Goal: Check status: Check status

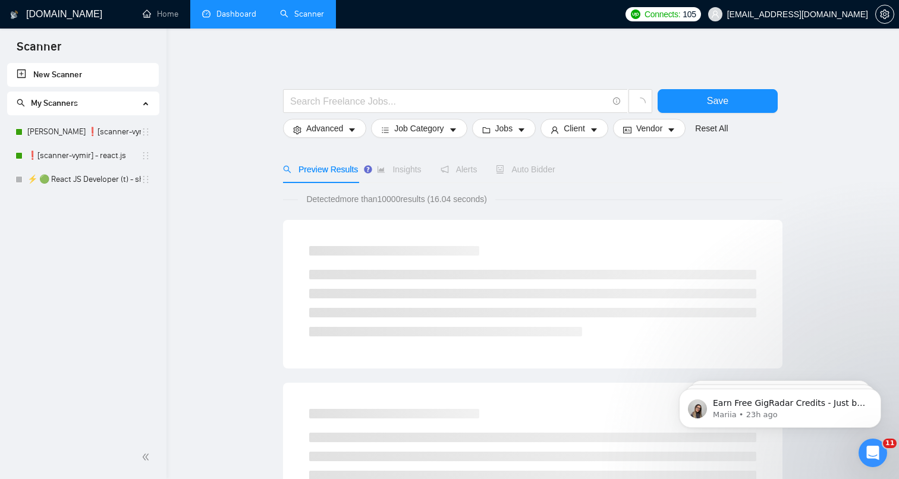
click at [240, 18] on link "Dashboard" at bounding box center [229, 14] width 54 height 10
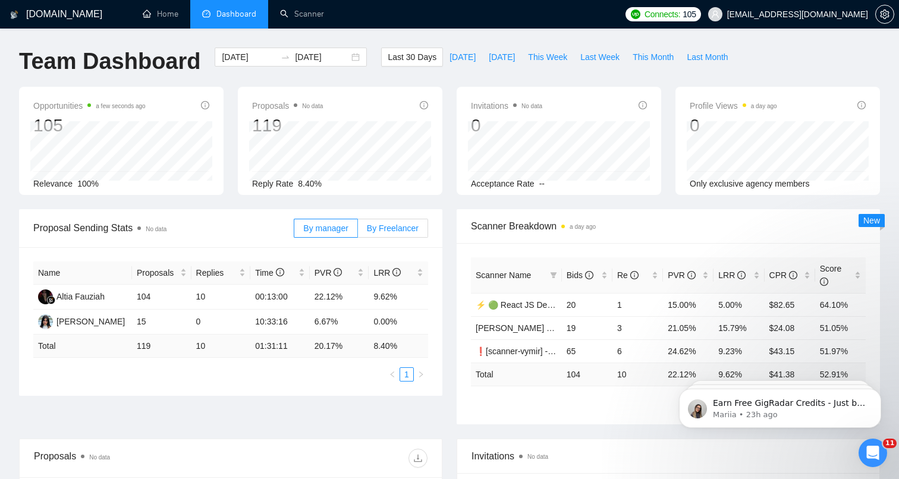
click at [393, 234] on label "By Freelancer" at bounding box center [393, 228] width 70 height 19
click at [358, 231] on input "By Freelancer" at bounding box center [358, 231] width 0 height 0
click at [545, 55] on span "This Week" at bounding box center [547, 57] width 39 height 13
type input "[DATE]"
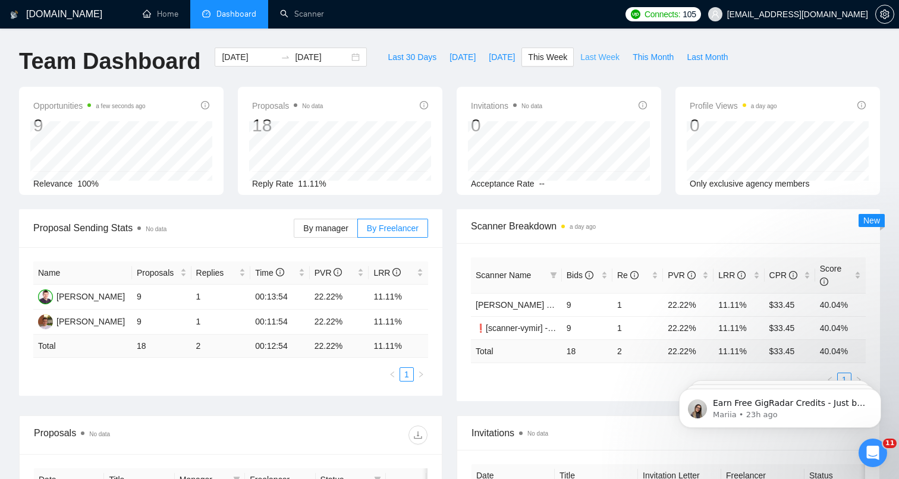
click at [576, 59] on button "Last Week" at bounding box center [600, 57] width 52 height 19
type input "[DATE]"
click at [501, 53] on span "[DATE]" at bounding box center [502, 57] width 26 height 13
type input "[DATE]"
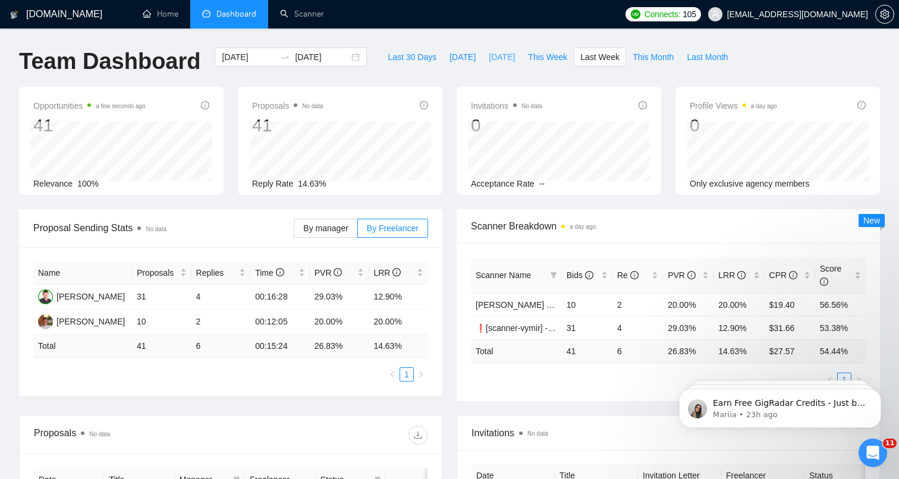
type input "[DATE]"
click at [545, 61] on span "This Week" at bounding box center [547, 57] width 39 height 13
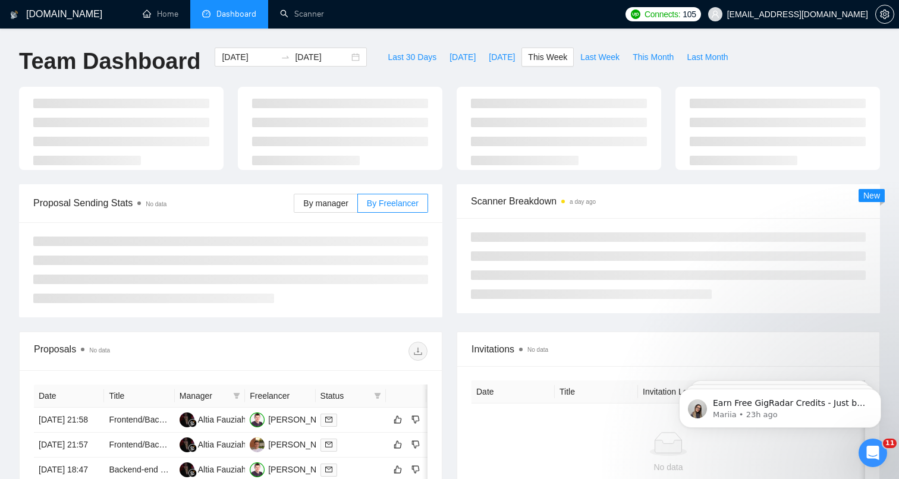
type input "[DATE]"
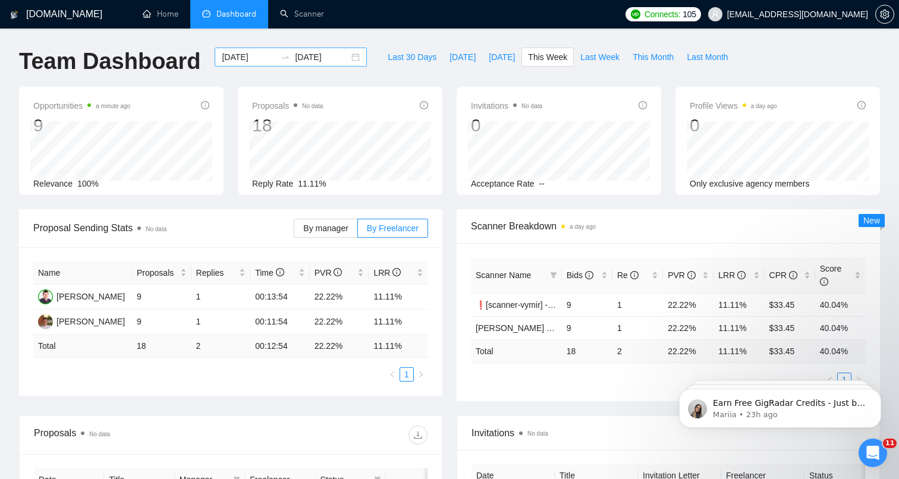
click at [276, 58] on div at bounding box center [285, 57] width 19 height 10
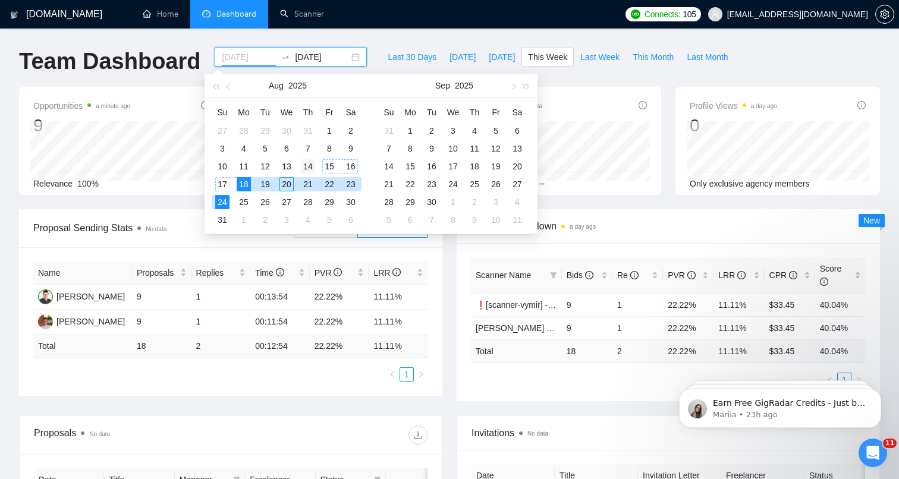
type input "[DATE]"
click at [306, 169] on div "14" at bounding box center [308, 166] width 14 height 14
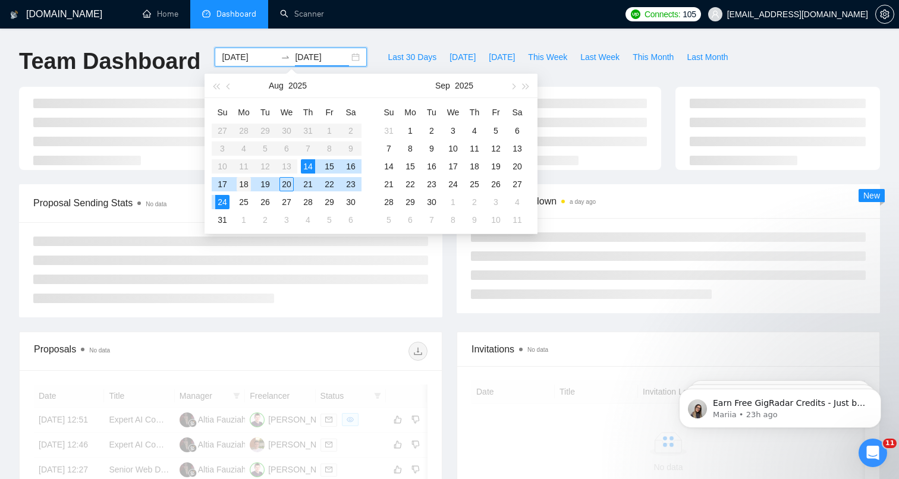
type input "[DATE]"
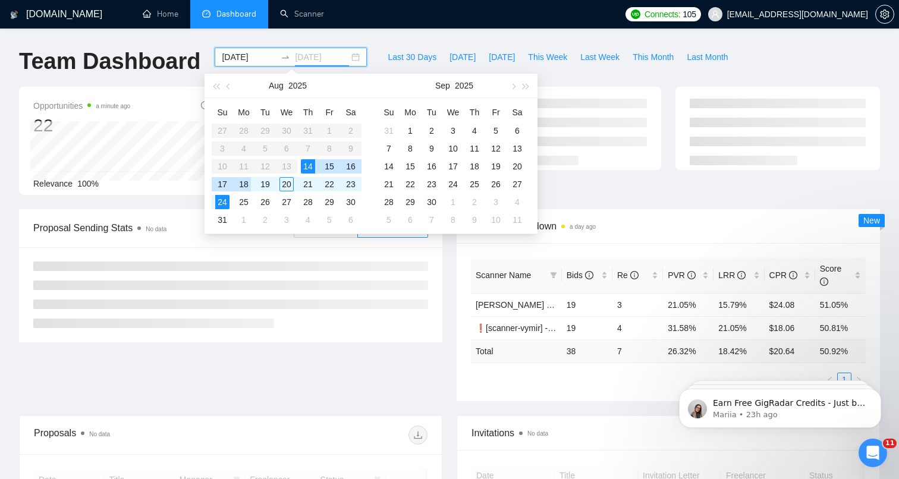
click at [246, 180] on div "18" at bounding box center [244, 184] width 14 height 14
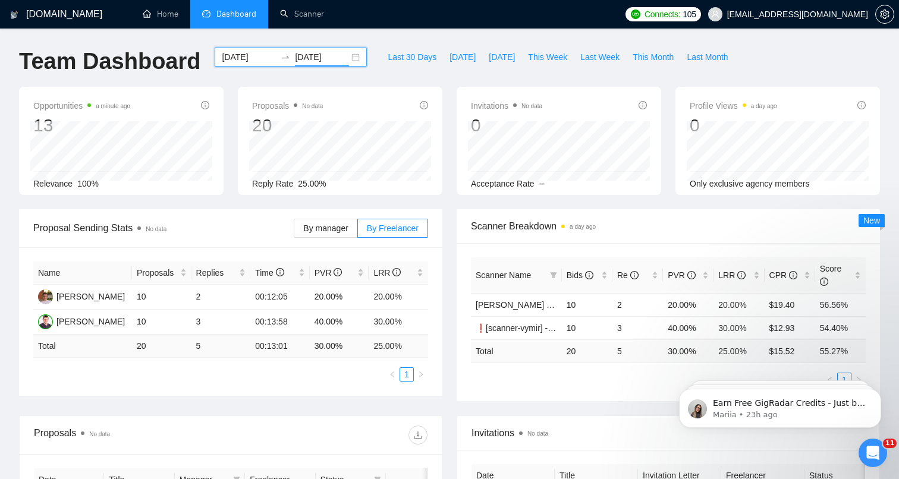
click at [346, 55] on div "[DATE] [DATE]" at bounding box center [291, 57] width 152 height 19
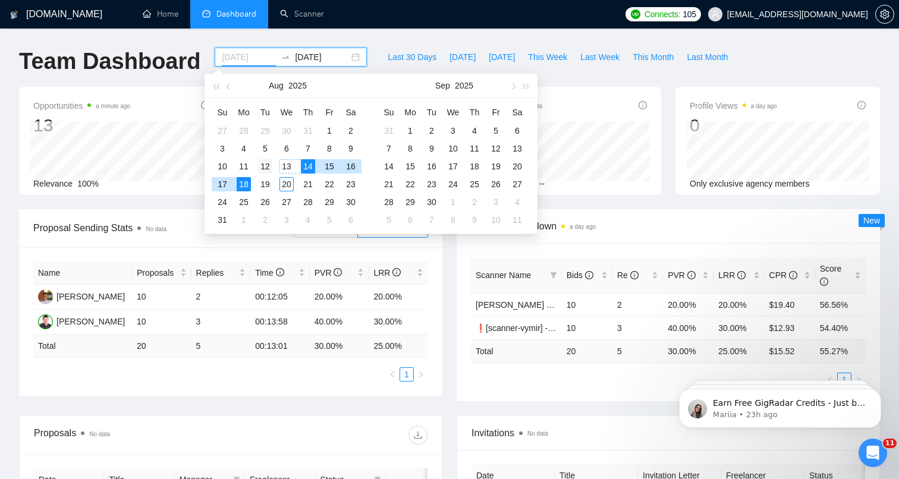
type input "[DATE]"
click at [273, 164] on td "12" at bounding box center [265, 167] width 21 height 18
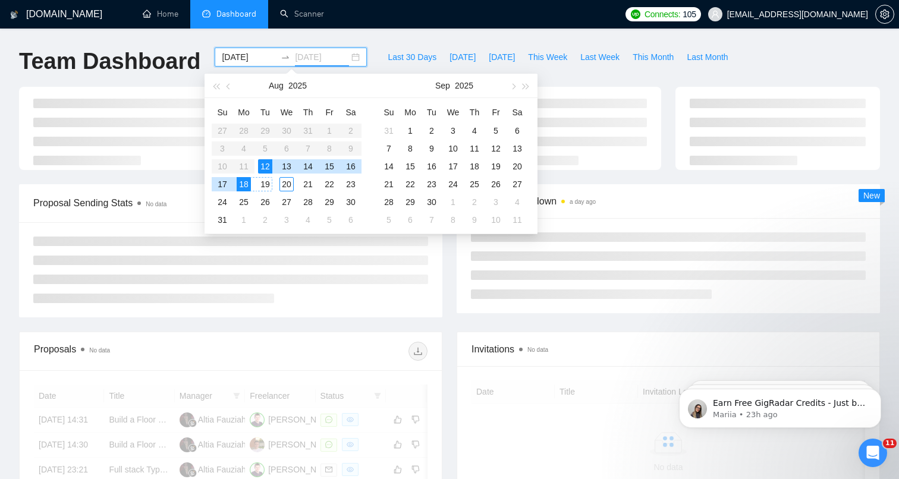
type input "[DATE]"
click at [250, 186] on div "18" at bounding box center [244, 184] width 14 height 14
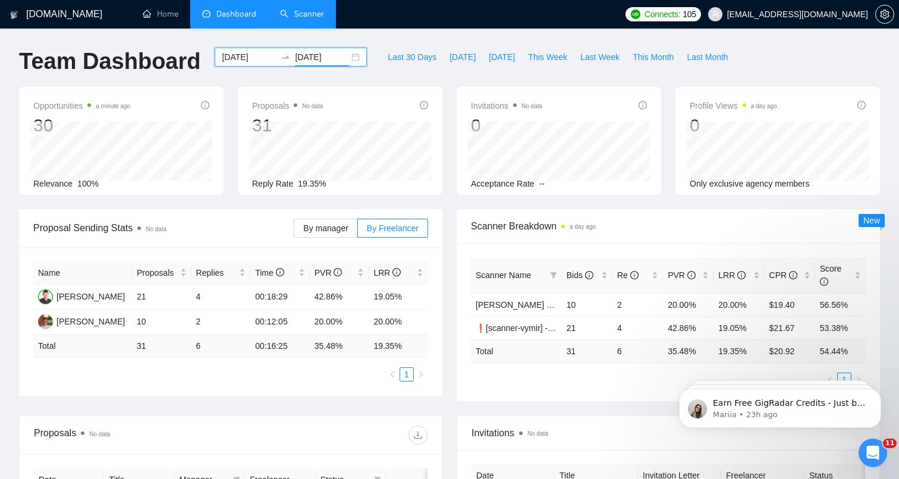
click at [294, 14] on link "Scanner" at bounding box center [302, 14] width 44 height 10
